Goal: Task Accomplishment & Management: Use online tool/utility

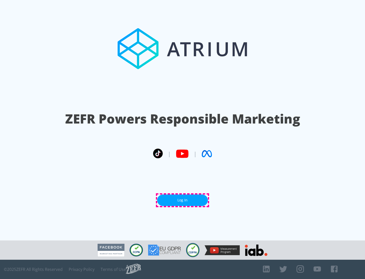
click at [183, 200] on link "Log In" at bounding box center [182, 199] width 51 height 11
